Goal: Task Accomplishment & Management: Complete application form

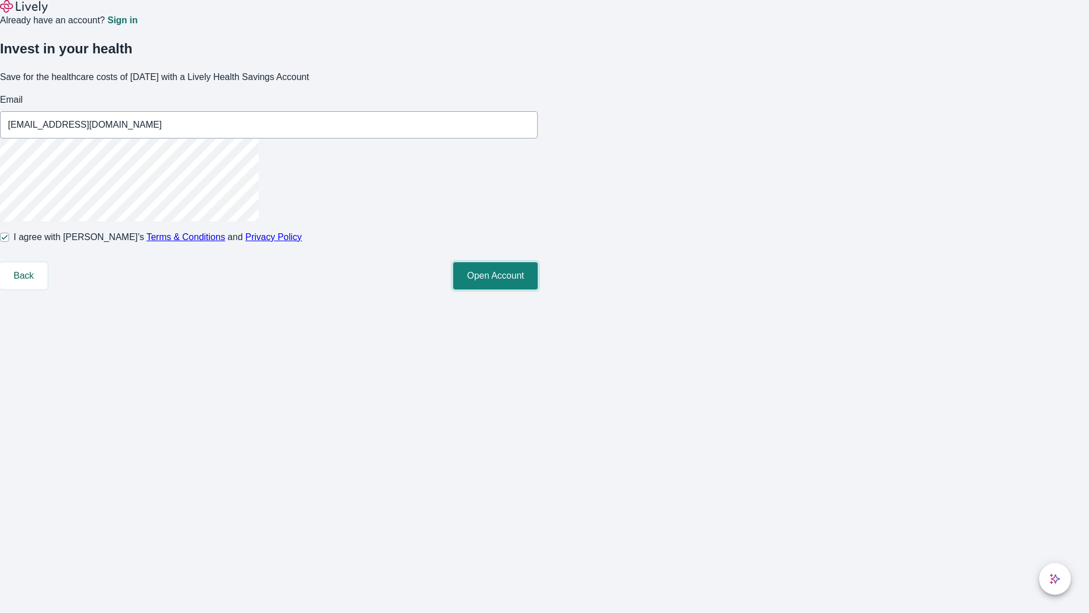
click at [538, 289] on button "Open Account" at bounding box center [495, 275] width 85 height 27
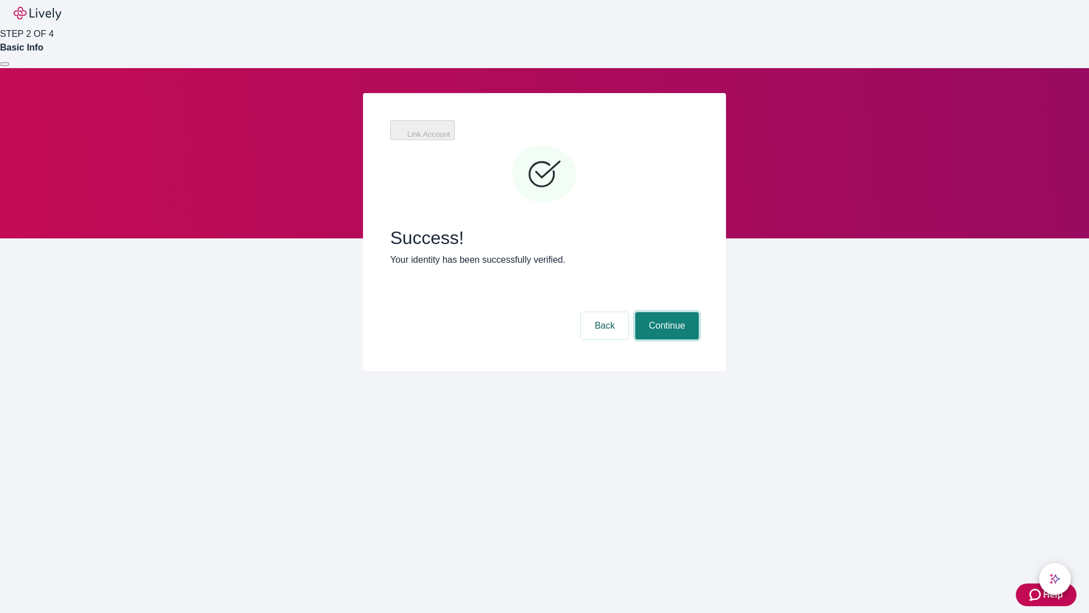
click at [665, 312] on button "Continue" at bounding box center [667, 325] width 64 height 27
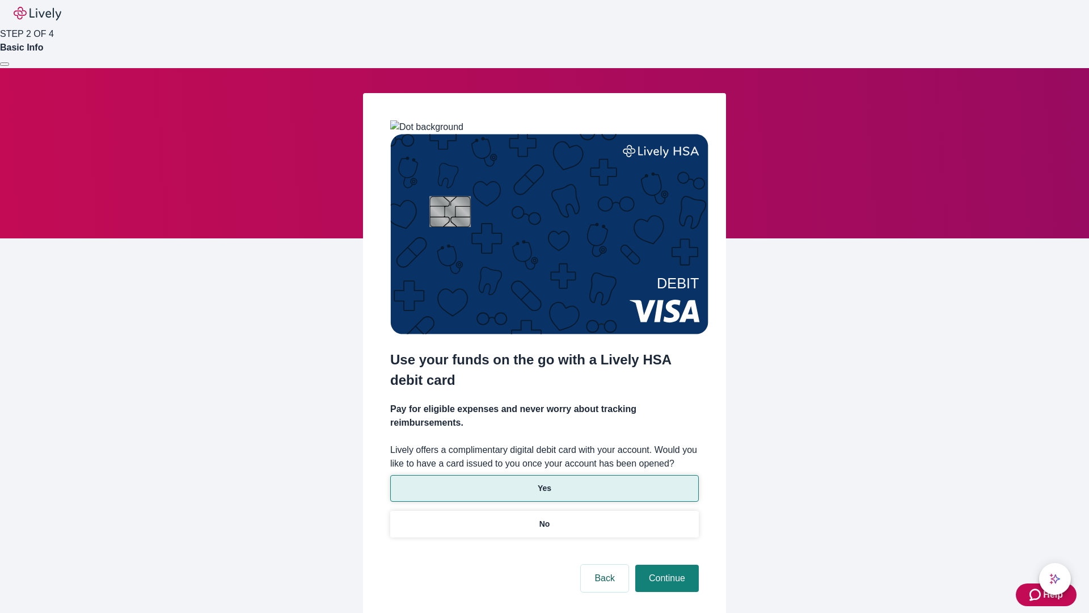
click at [544, 482] on p "Yes" at bounding box center [545, 488] width 14 height 12
click at [665, 564] on button "Continue" at bounding box center [667, 577] width 64 height 27
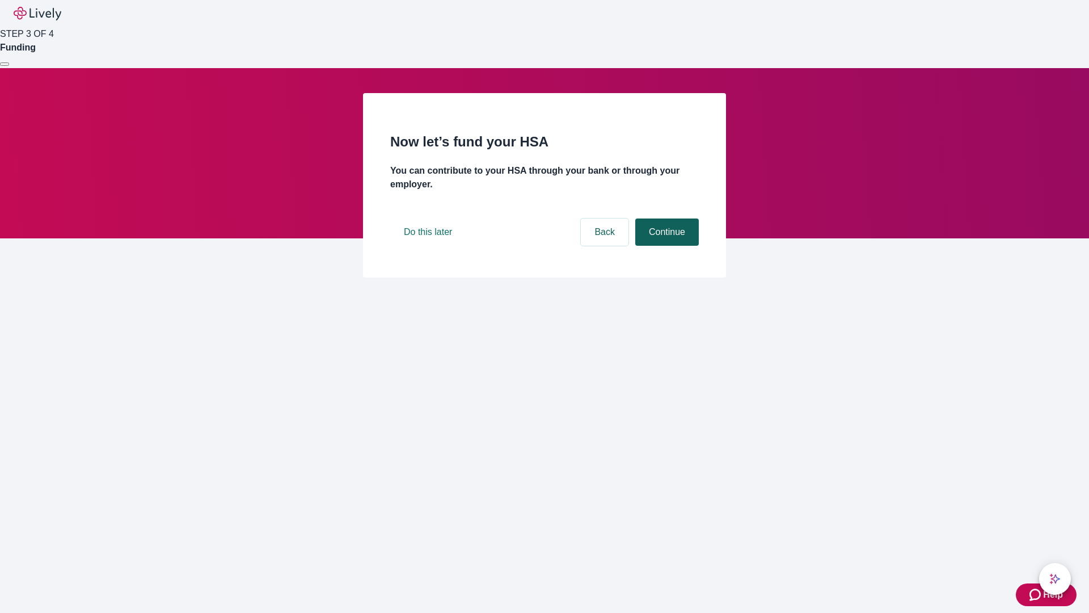
click at [665, 246] on button "Continue" at bounding box center [667, 231] width 64 height 27
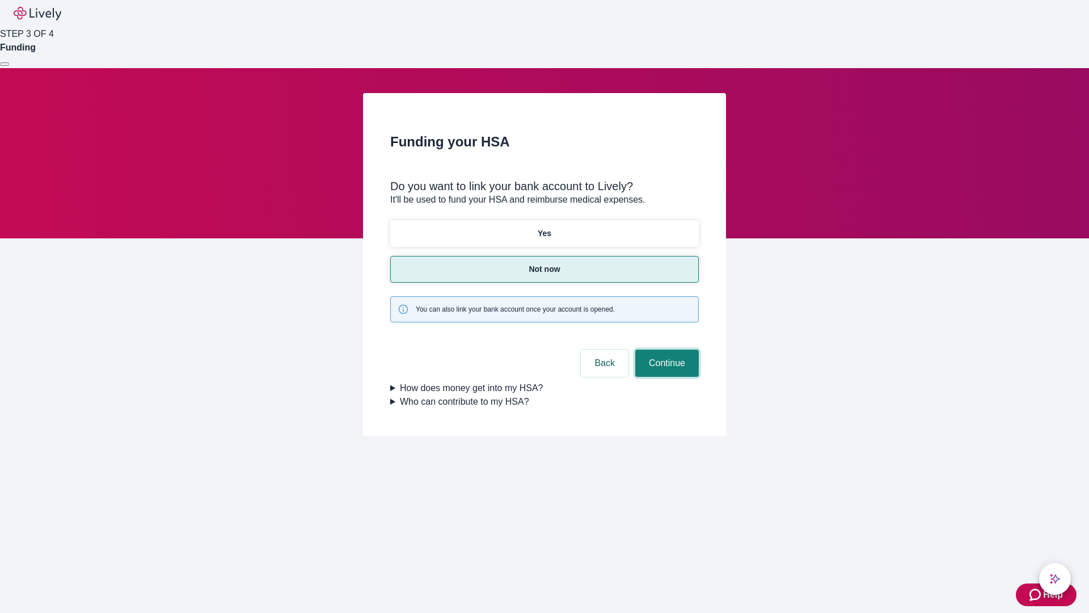
click at [665, 349] on button "Continue" at bounding box center [667, 362] width 64 height 27
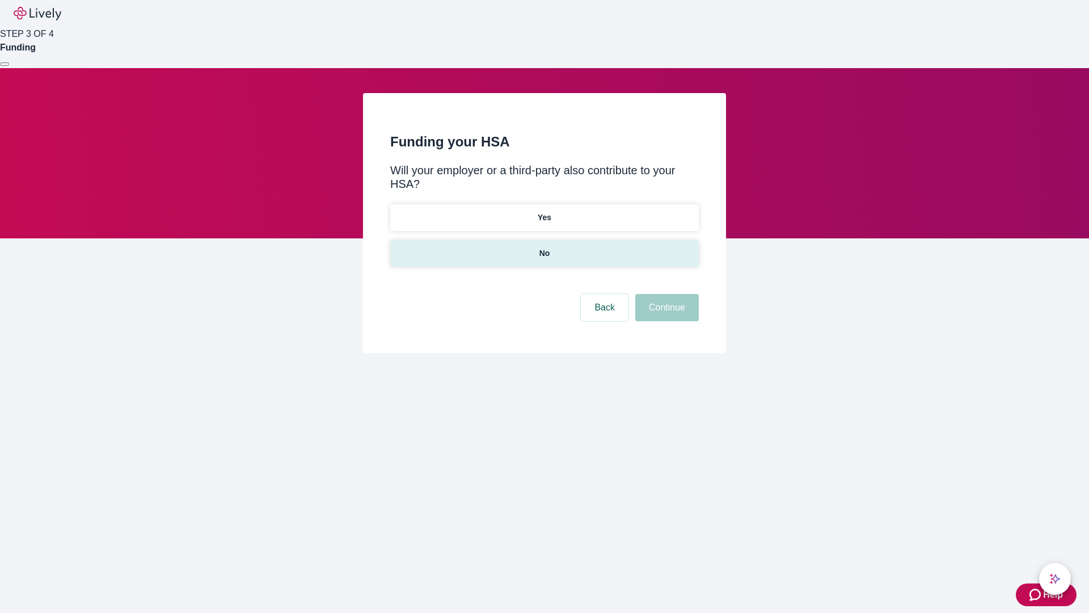
click at [544, 247] on p "No" at bounding box center [544, 253] width 11 height 12
click at [665, 294] on button "Continue" at bounding box center [667, 307] width 64 height 27
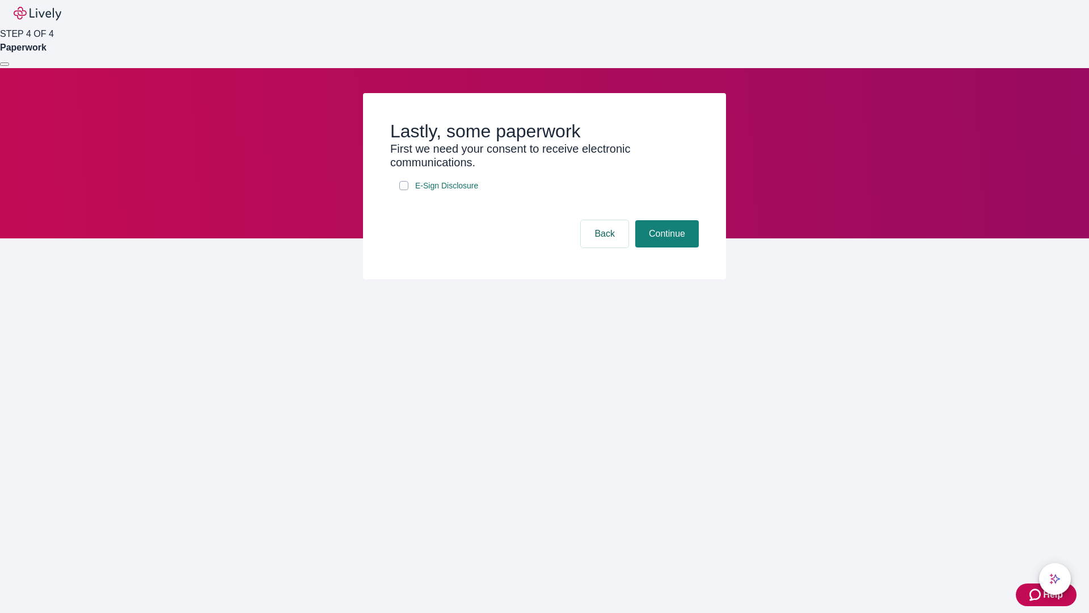
click at [404, 190] on input "E-Sign Disclosure" at bounding box center [403, 185] width 9 height 9
checkbox input "true"
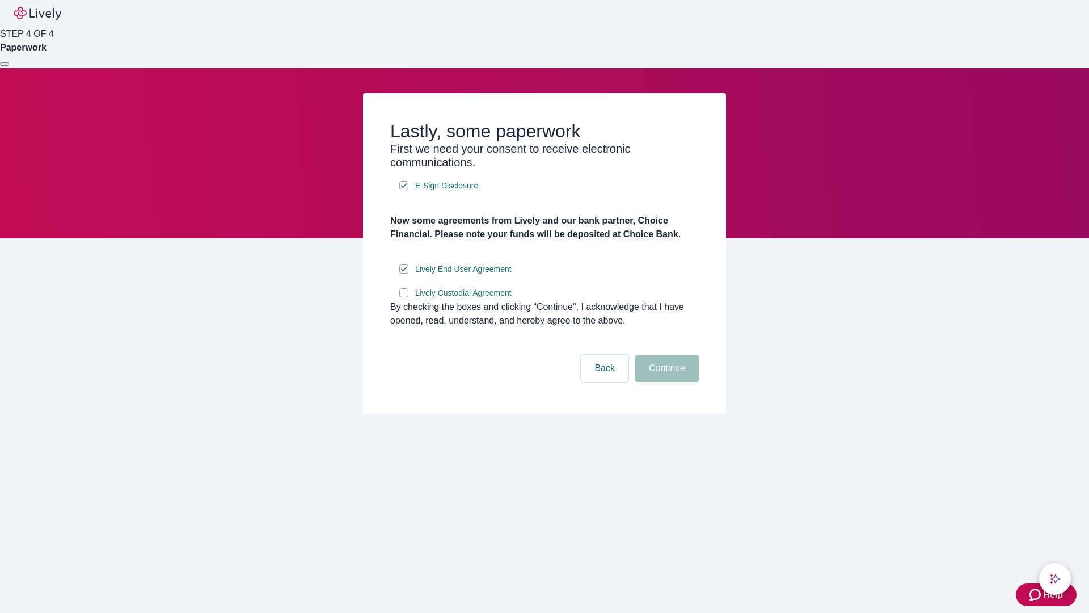
click at [404, 297] on input "Lively Custodial Agreement" at bounding box center [403, 292] width 9 height 9
checkbox input "true"
click at [665, 382] on button "Continue" at bounding box center [667, 368] width 64 height 27
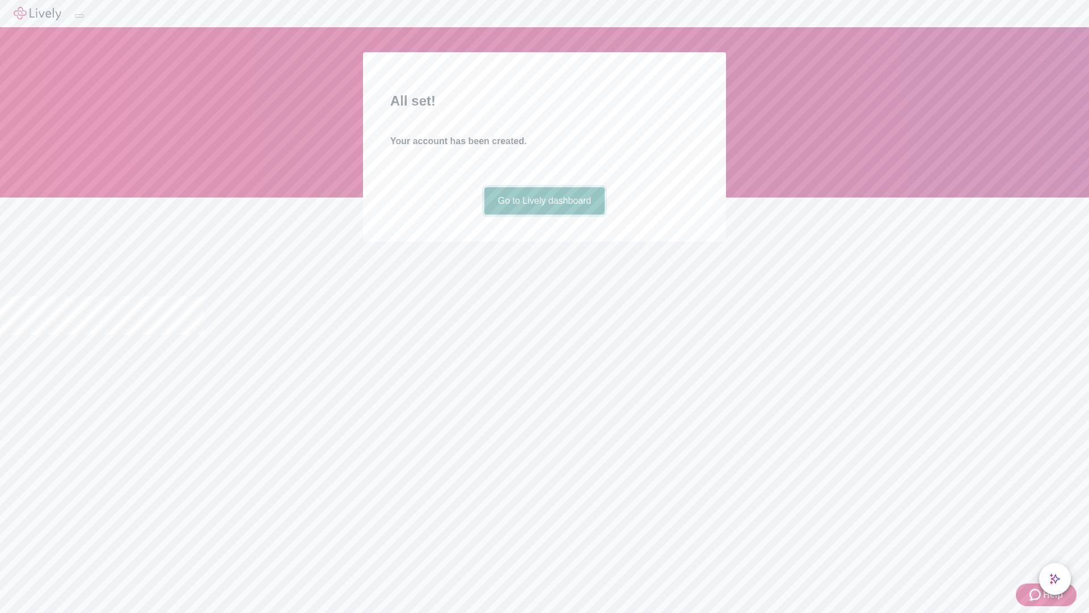
click at [544, 214] on link "Go to Lively dashboard" at bounding box center [544, 200] width 121 height 27
